Goal: Navigation & Orientation: Find specific page/section

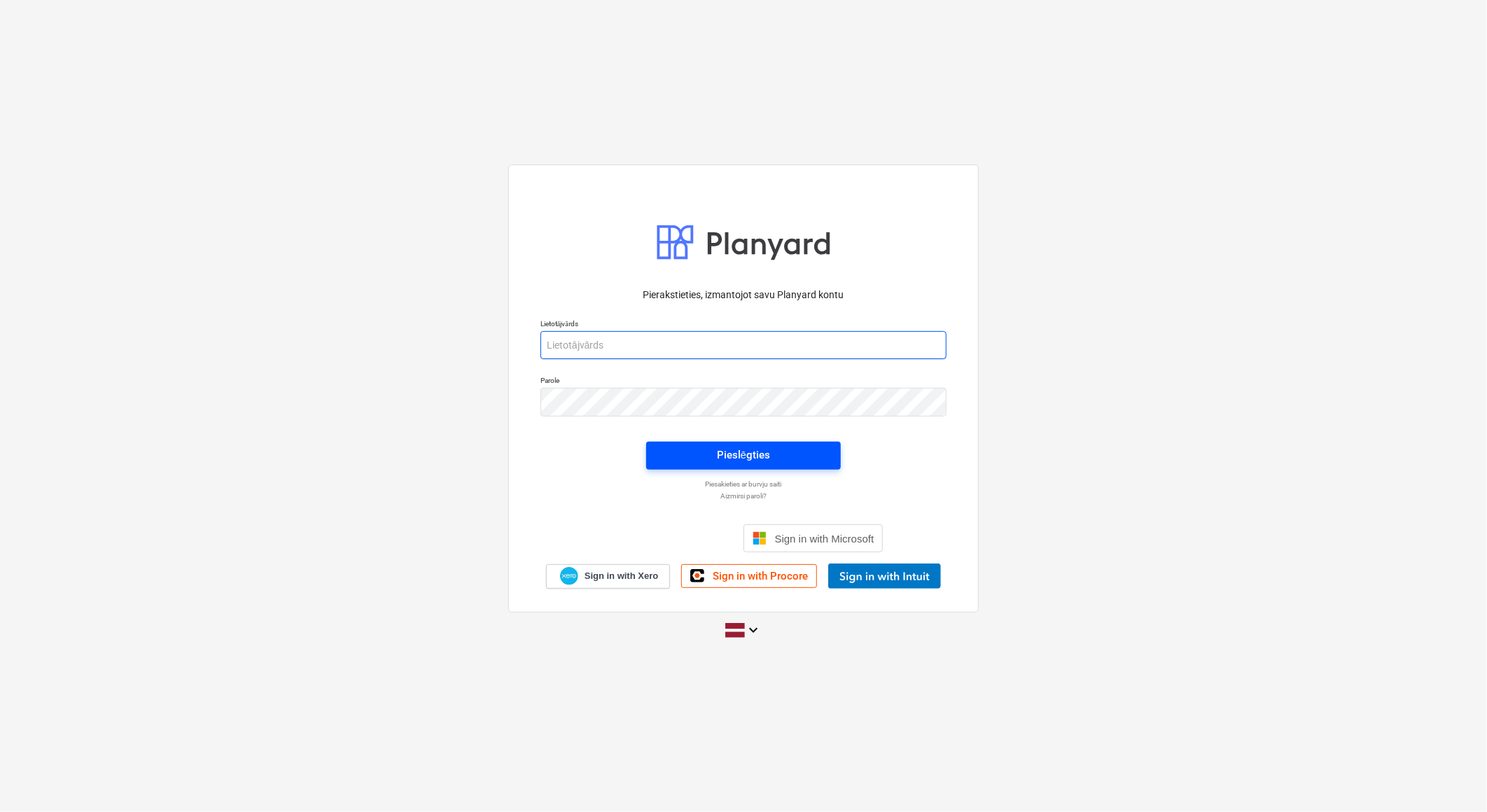
type input "[EMAIL_ADDRESS][DOMAIN_NAME]"
click at [718, 453] on div "Pieslēgties" at bounding box center [743, 455] width 53 height 18
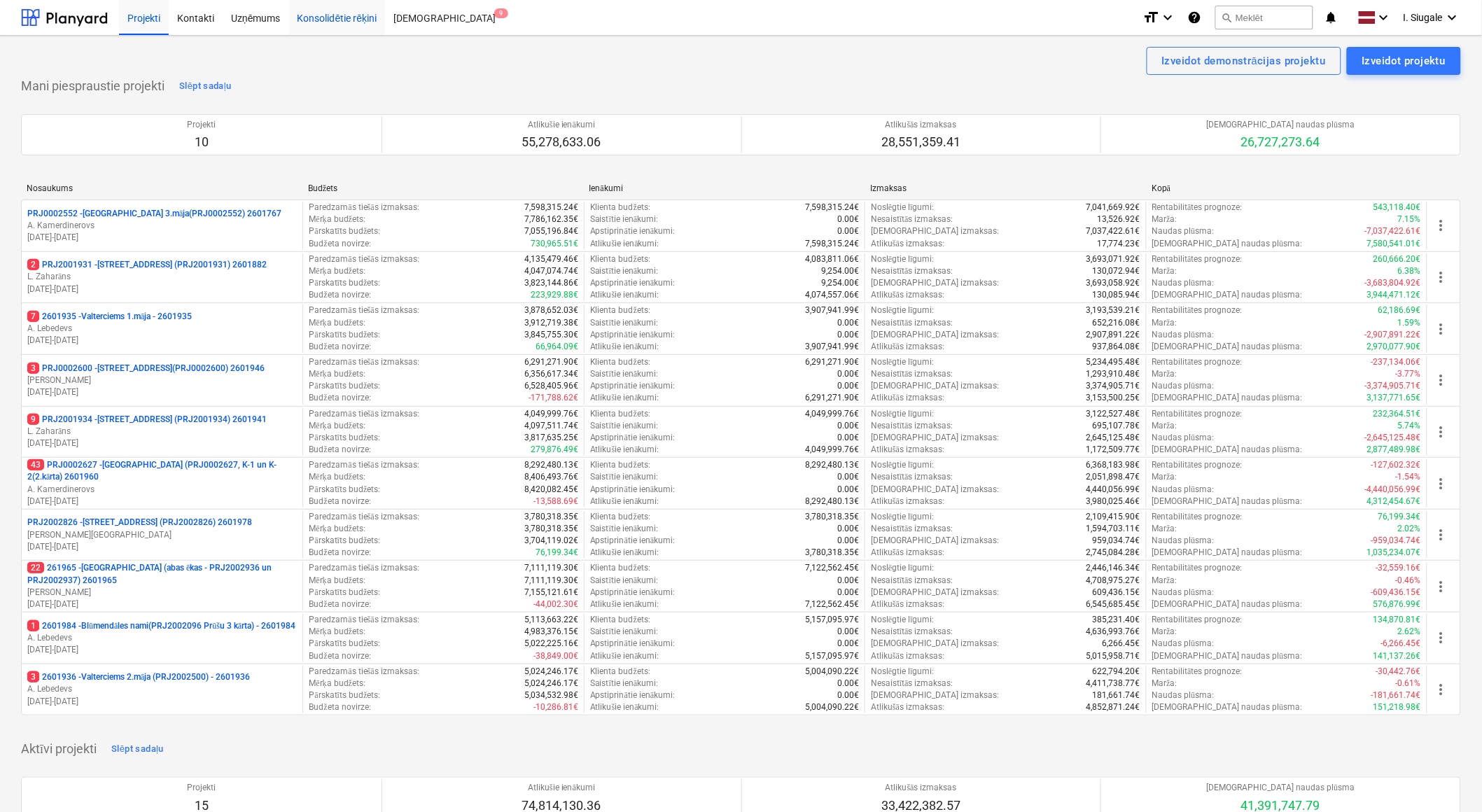
click at [322, 18] on div "Konsolidētie rēķini" at bounding box center [337, 16] width 97 height 35
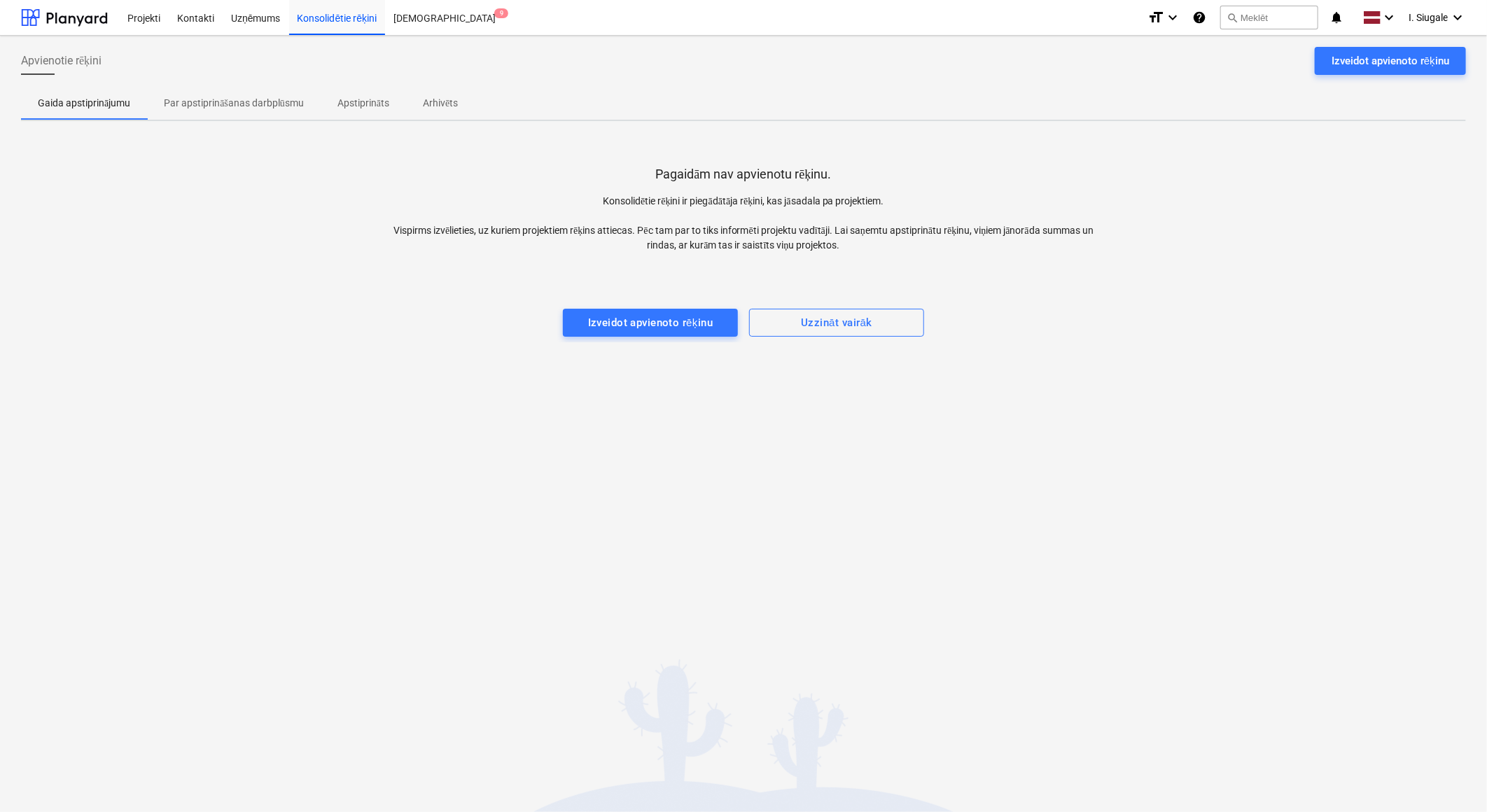
click at [266, 99] on p "Par apstiprināšanas darbplūsmu" at bounding box center [234, 103] width 140 height 15
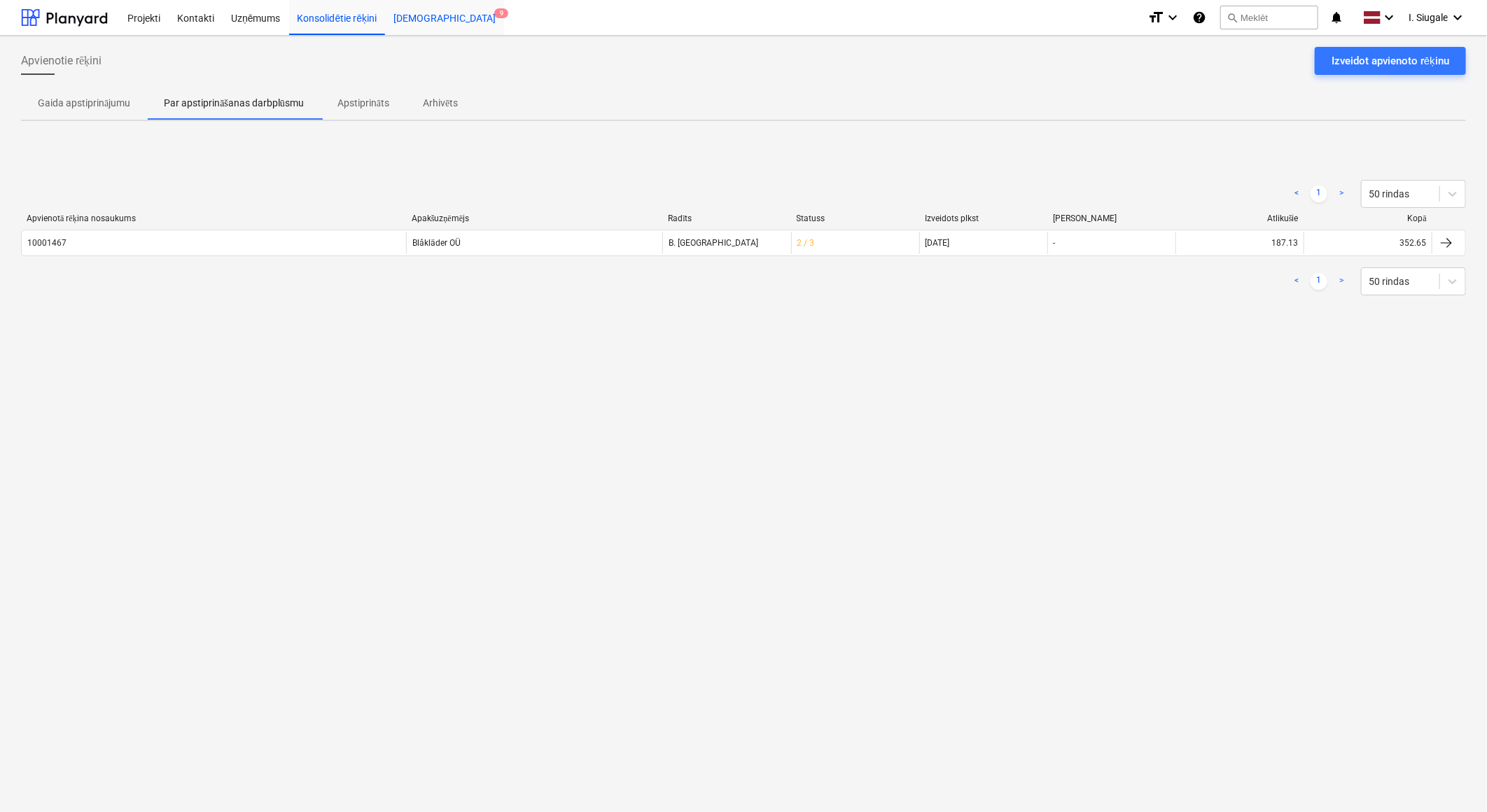
click at [420, 15] on div "[DEMOGRAPHIC_DATA] 9" at bounding box center [444, 16] width 119 height 35
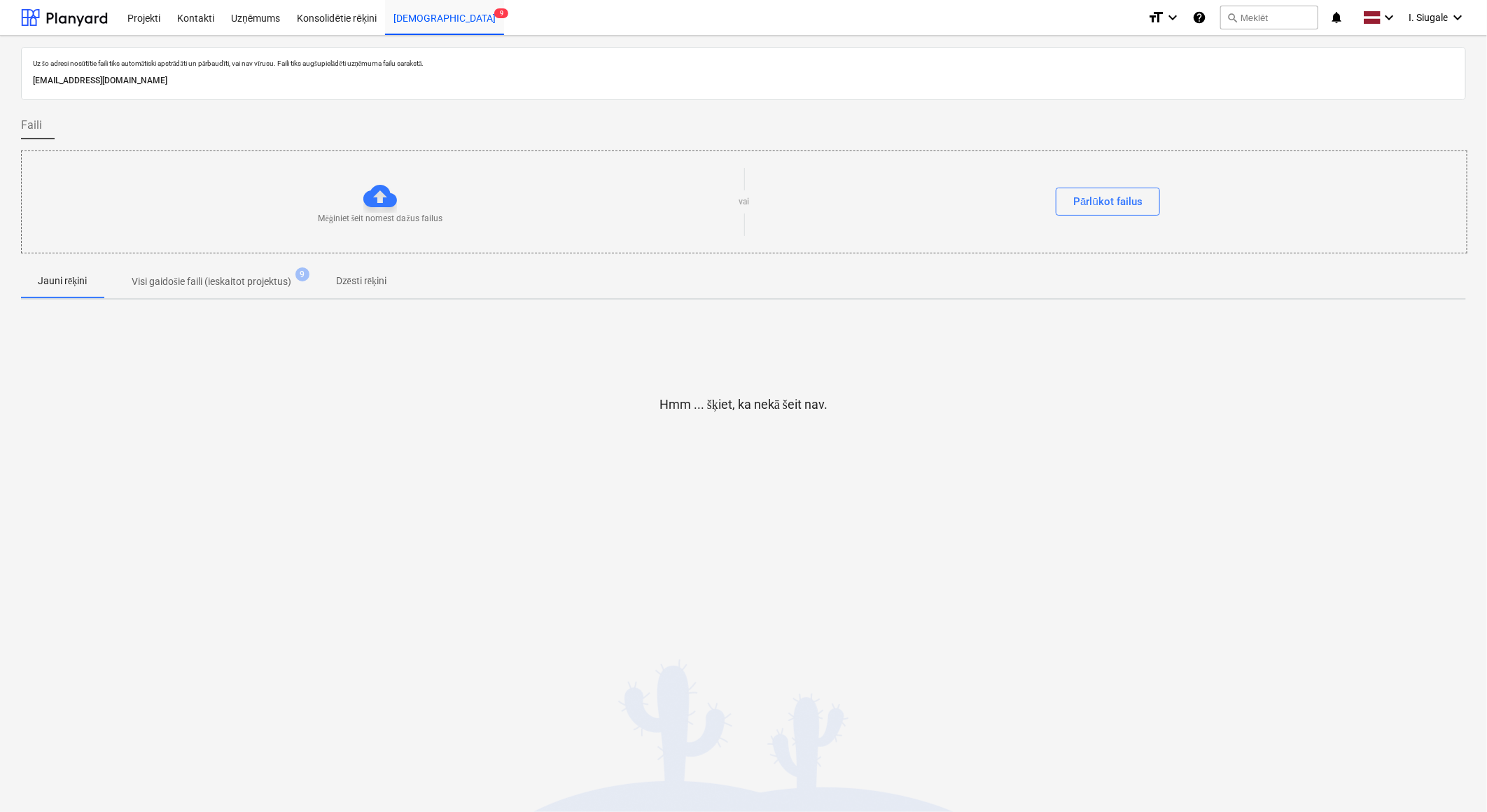
click at [268, 282] on p "Visi gaidošie faili (ieskaitot projektus)" at bounding box center [211, 282] width 159 height 15
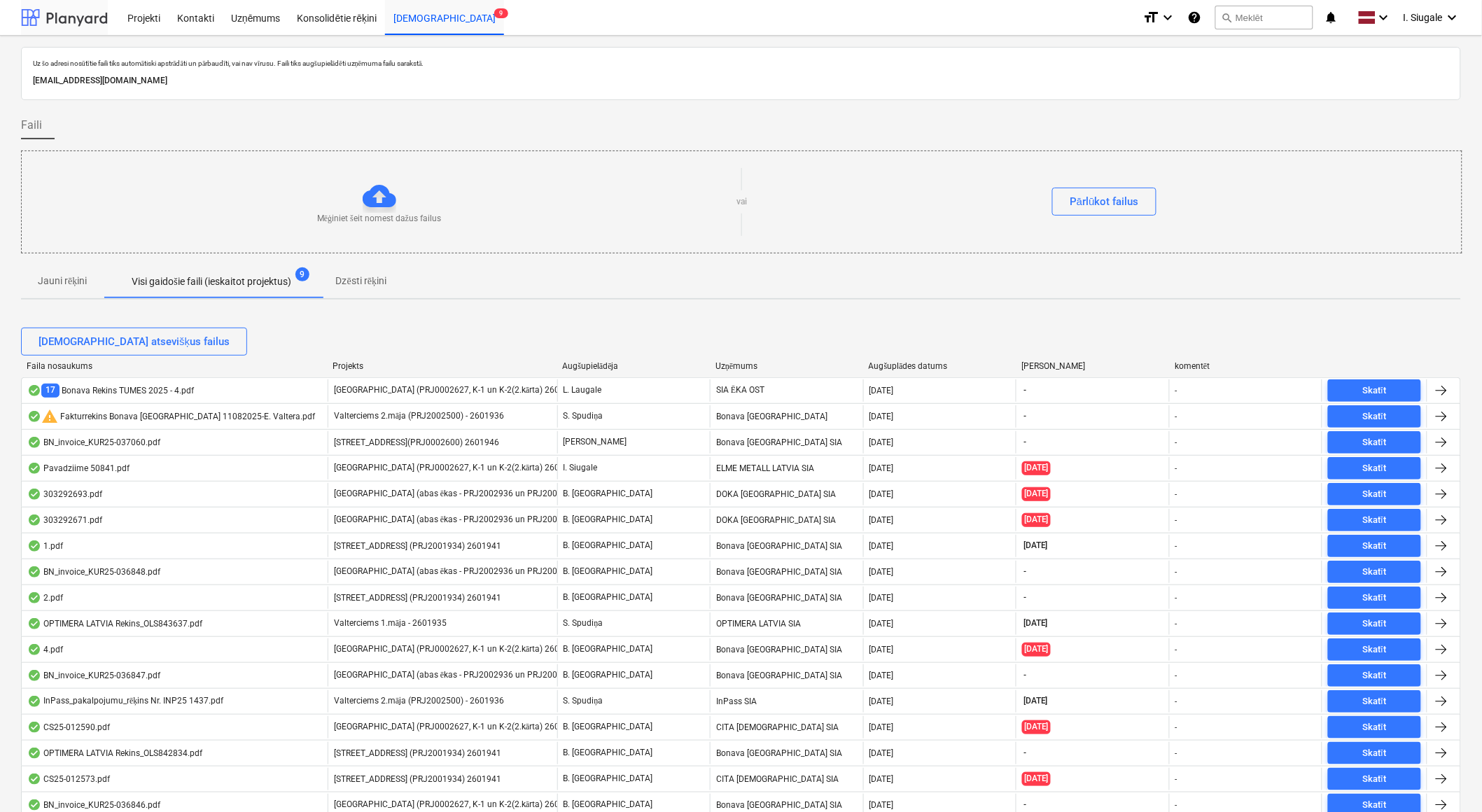
click at [80, 19] on div at bounding box center [65, 17] width 87 height 35
